Goal: Task Accomplishment & Management: Manage account settings

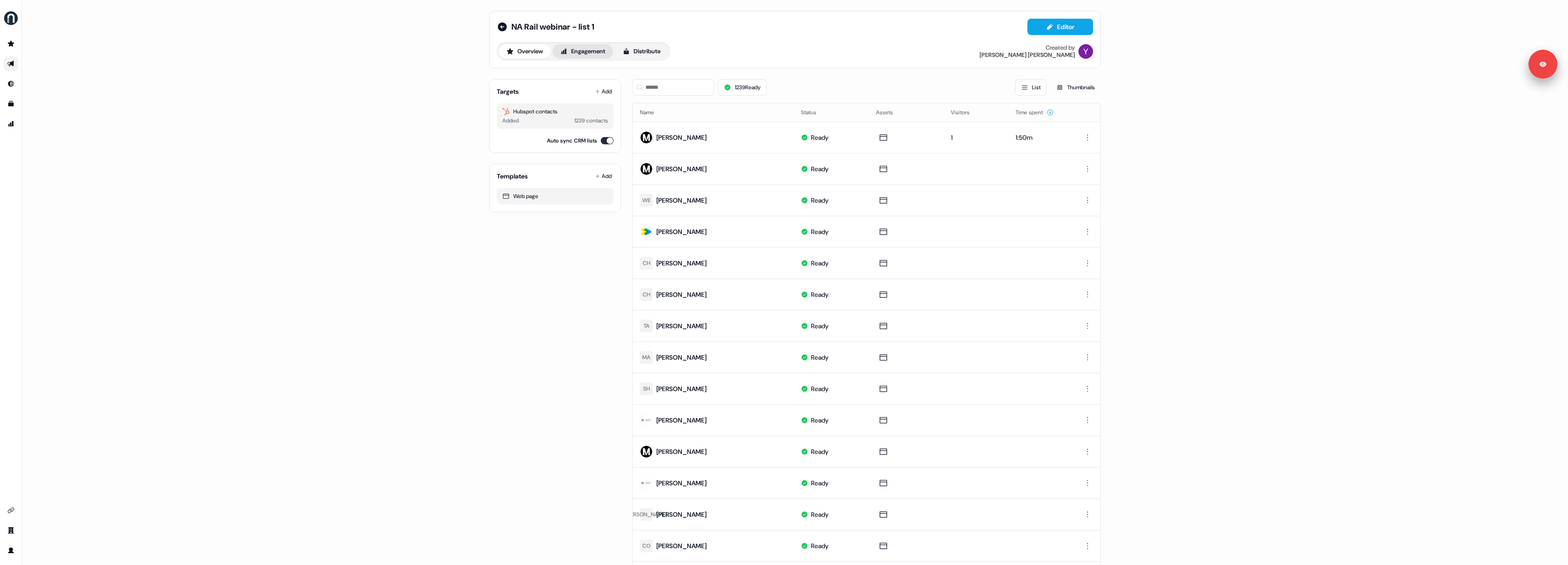
click at [575, 48] on button "Engagement" at bounding box center [583, 52] width 61 height 15
click at [600, 44] on button "Engagement" at bounding box center [583, 52] width 61 height 15
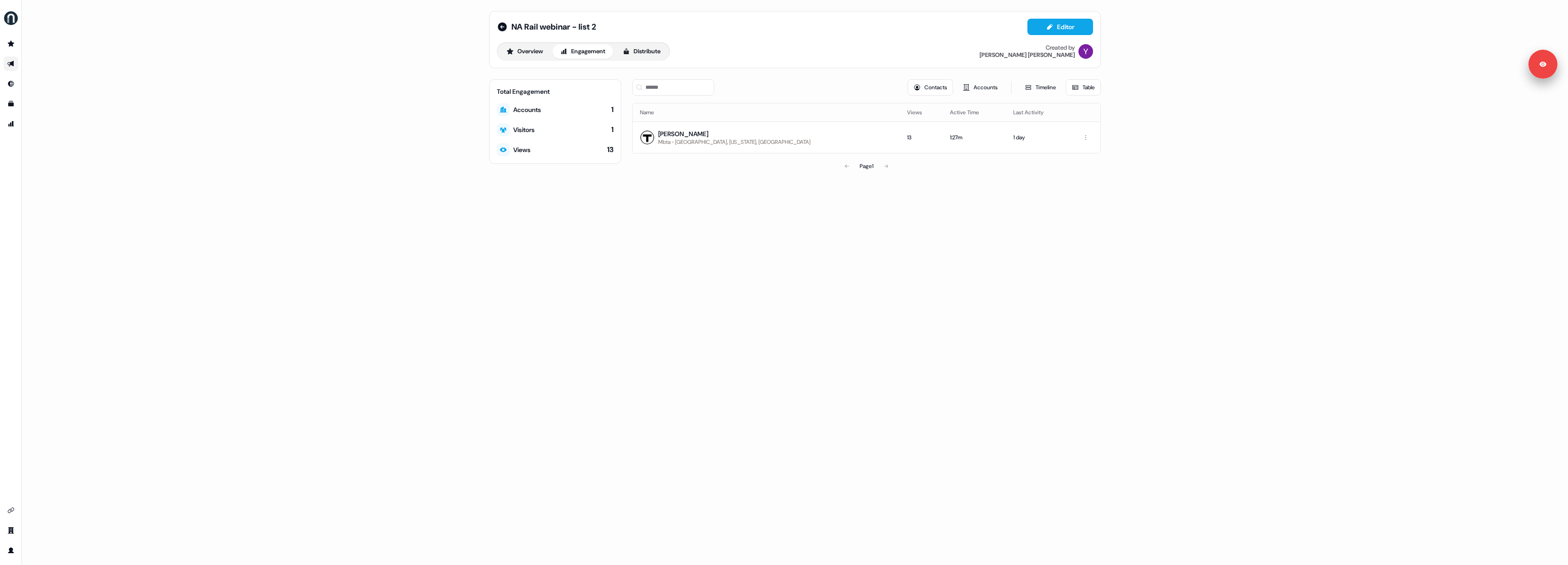
click at [841, 244] on div "NA Rail webinar - list 2 Editor Overview Engagement Distribute Created by Yuriy…" at bounding box center [795, 282] width 1546 height 565
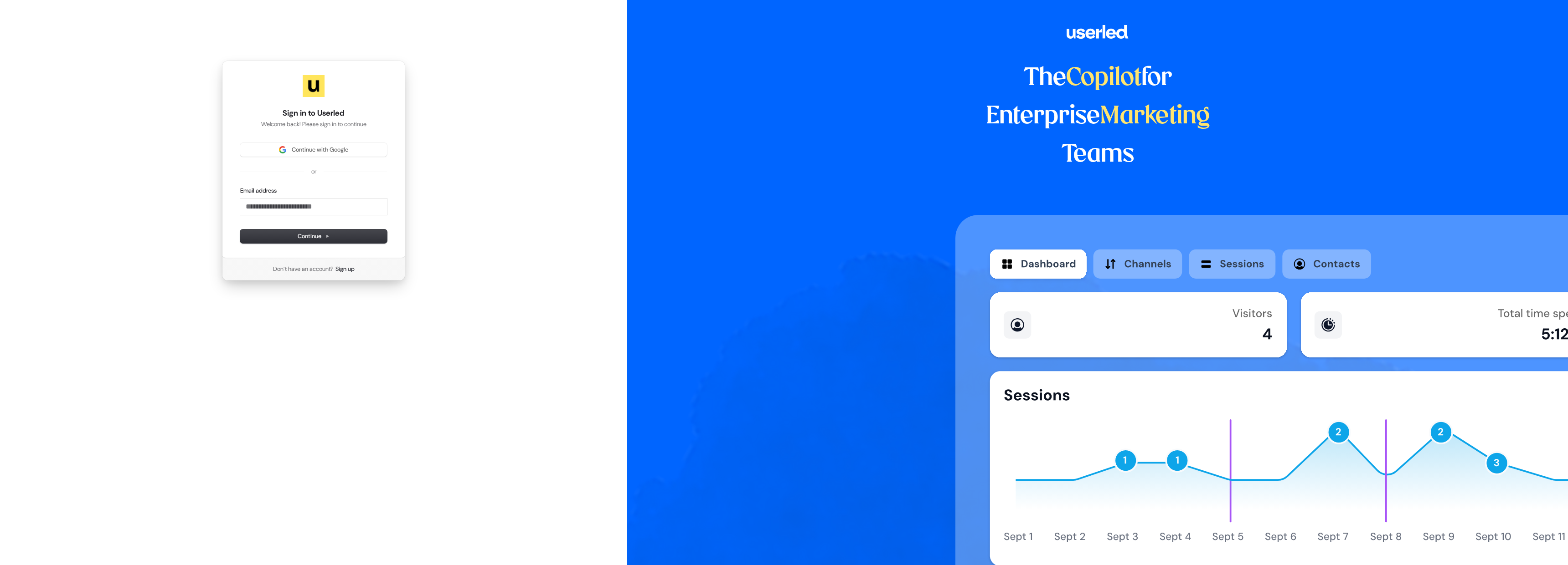
click at [284, 139] on div "Sign in to Userled Welcome back! Please sign in to continue Continue with Googl…" at bounding box center [313, 159] width 183 height 198
click at [295, 155] on button "Continue with Google" at bounding box center [313, 150] width 147 height 13
